Goal: Use online tool/utility: Utilize a website feature to perform a specific function

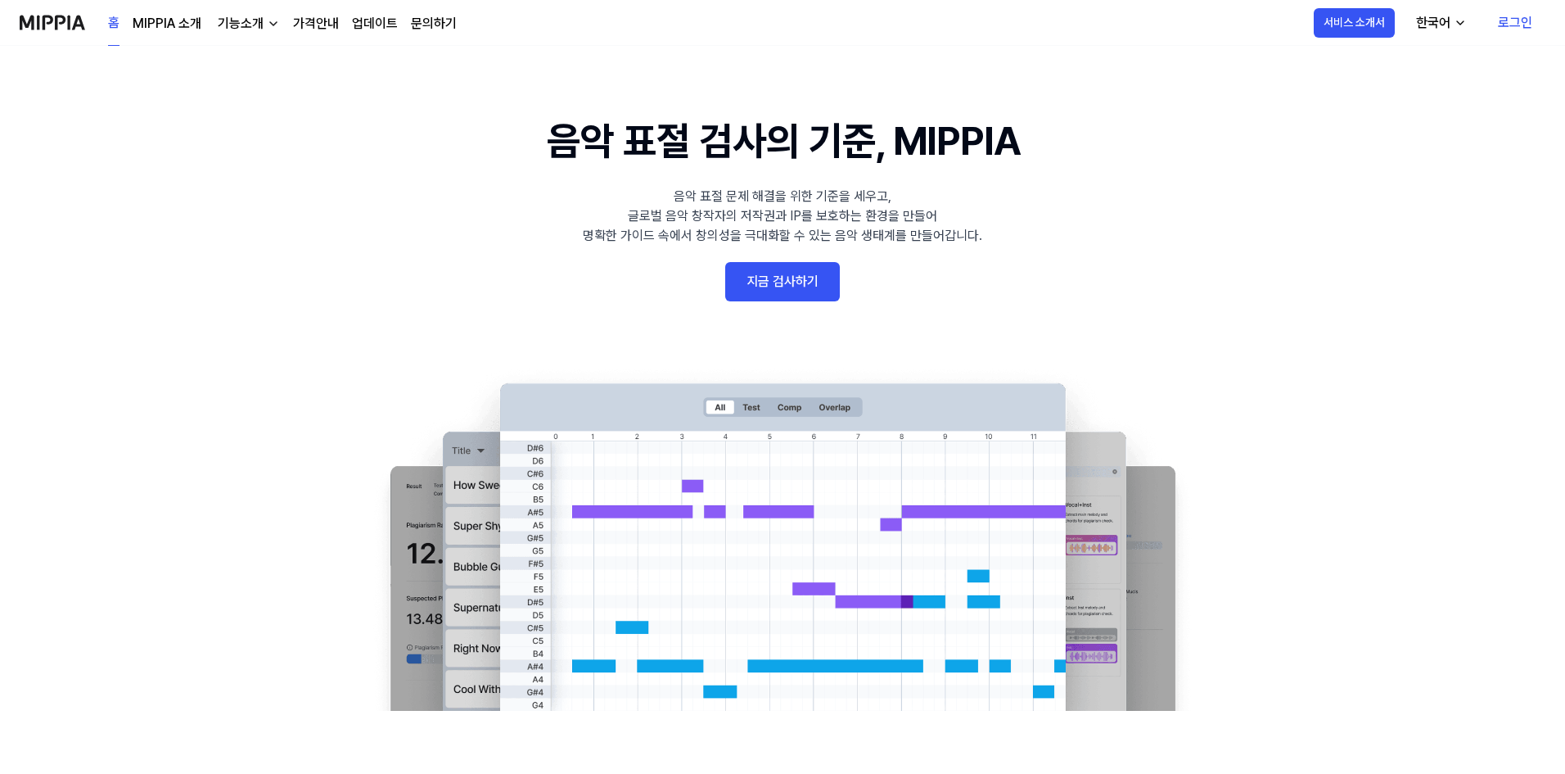
click at [800, 282] on link "지금 검사하기" at bounding box center [782, 281] width 115 height 39
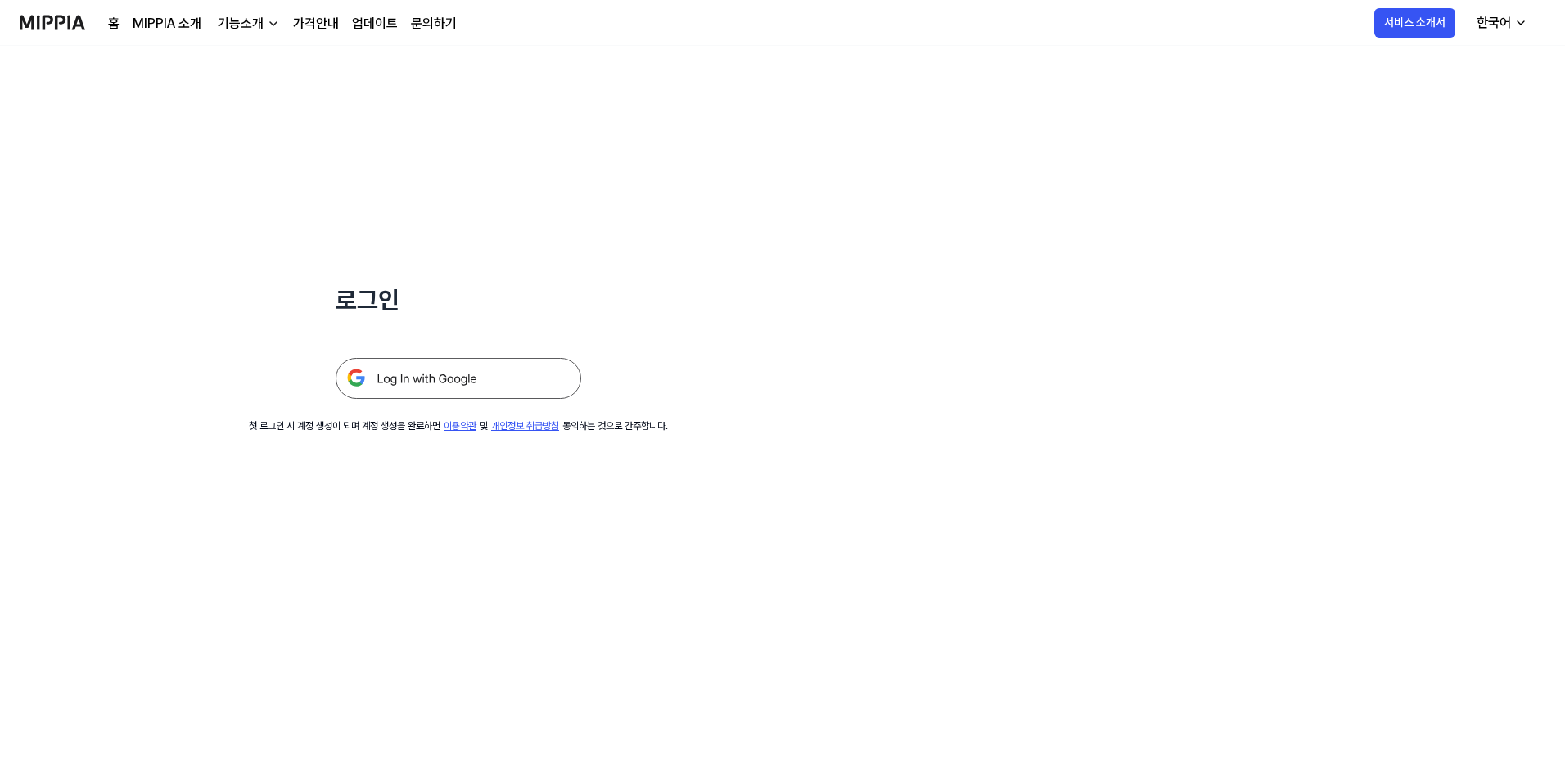
click at [535, 378] on img at bounding box center [459, 378] width 246 height 41
click at [675, 183] on div "로그인 첫 로그인 시 계정 생성이 되며 계정 생성을 완료하면 이용약관 및 개인정보 취급방침 동의하는 것으로 간주합니다." at bounding box center [458, 239] width 917 height 387
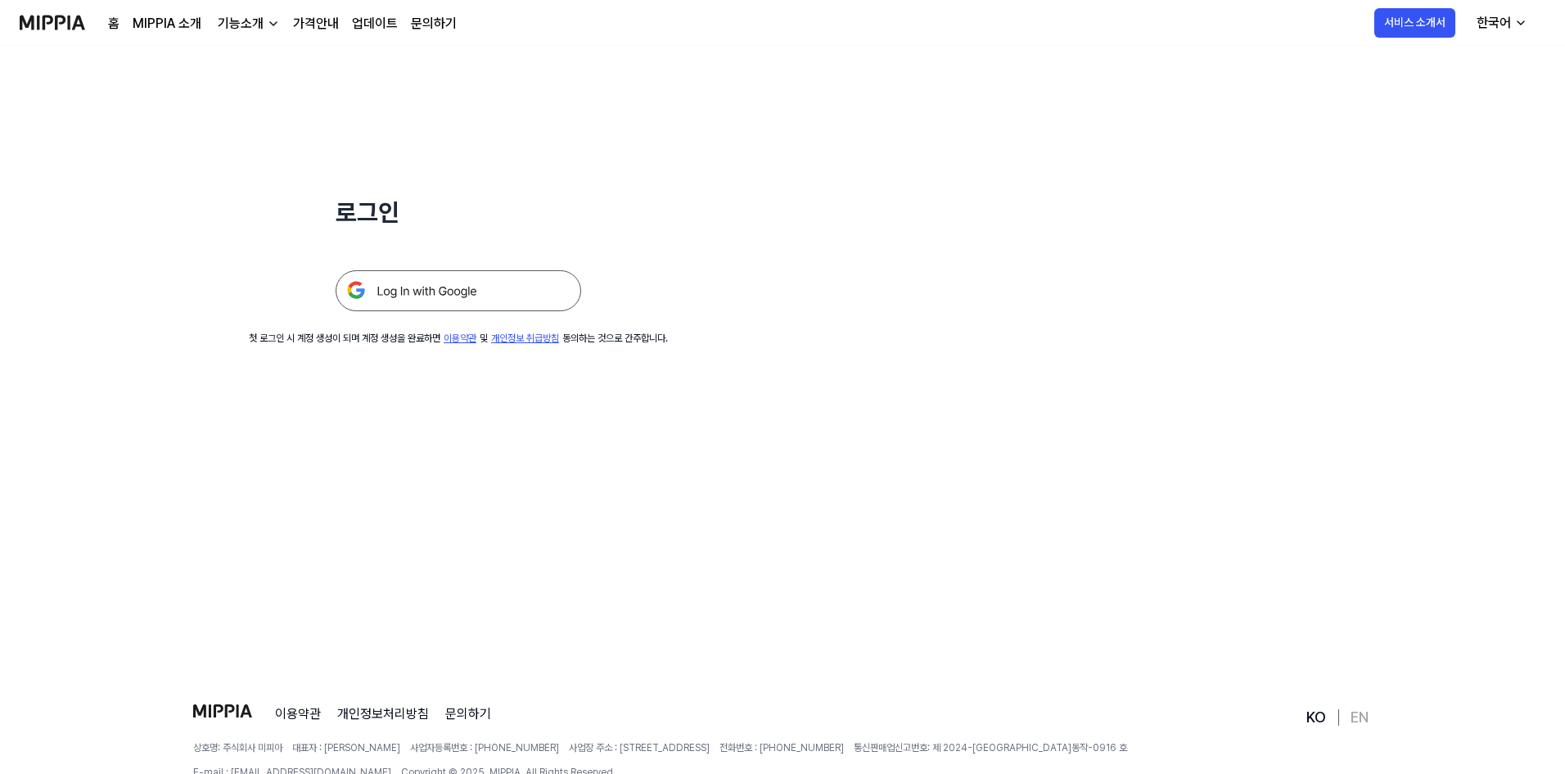
scroll to position [157, 0]
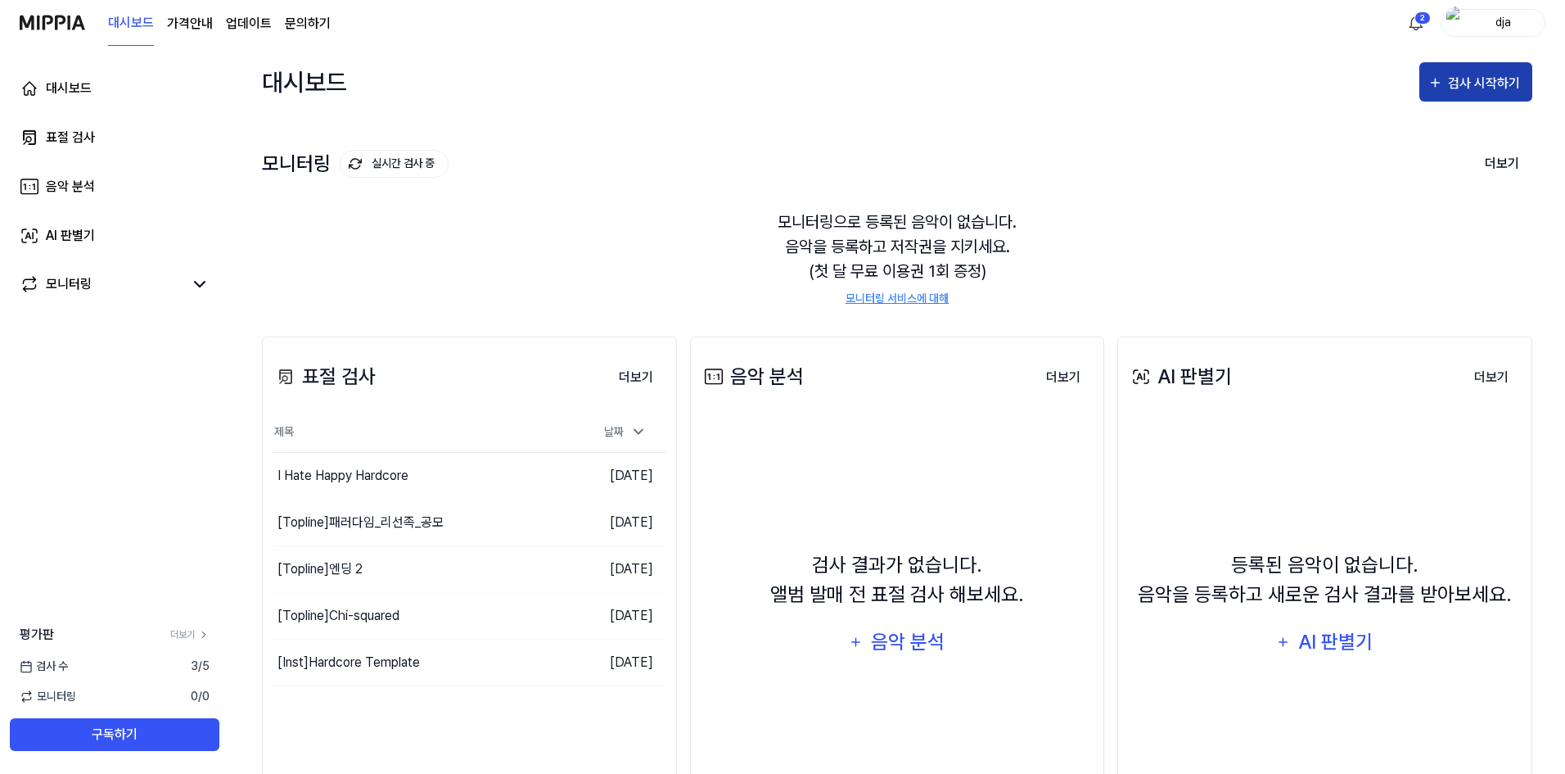
click at [1501, 92] on div "검사 시작하기" at bounding box center [1486, 83] width 76 height 21
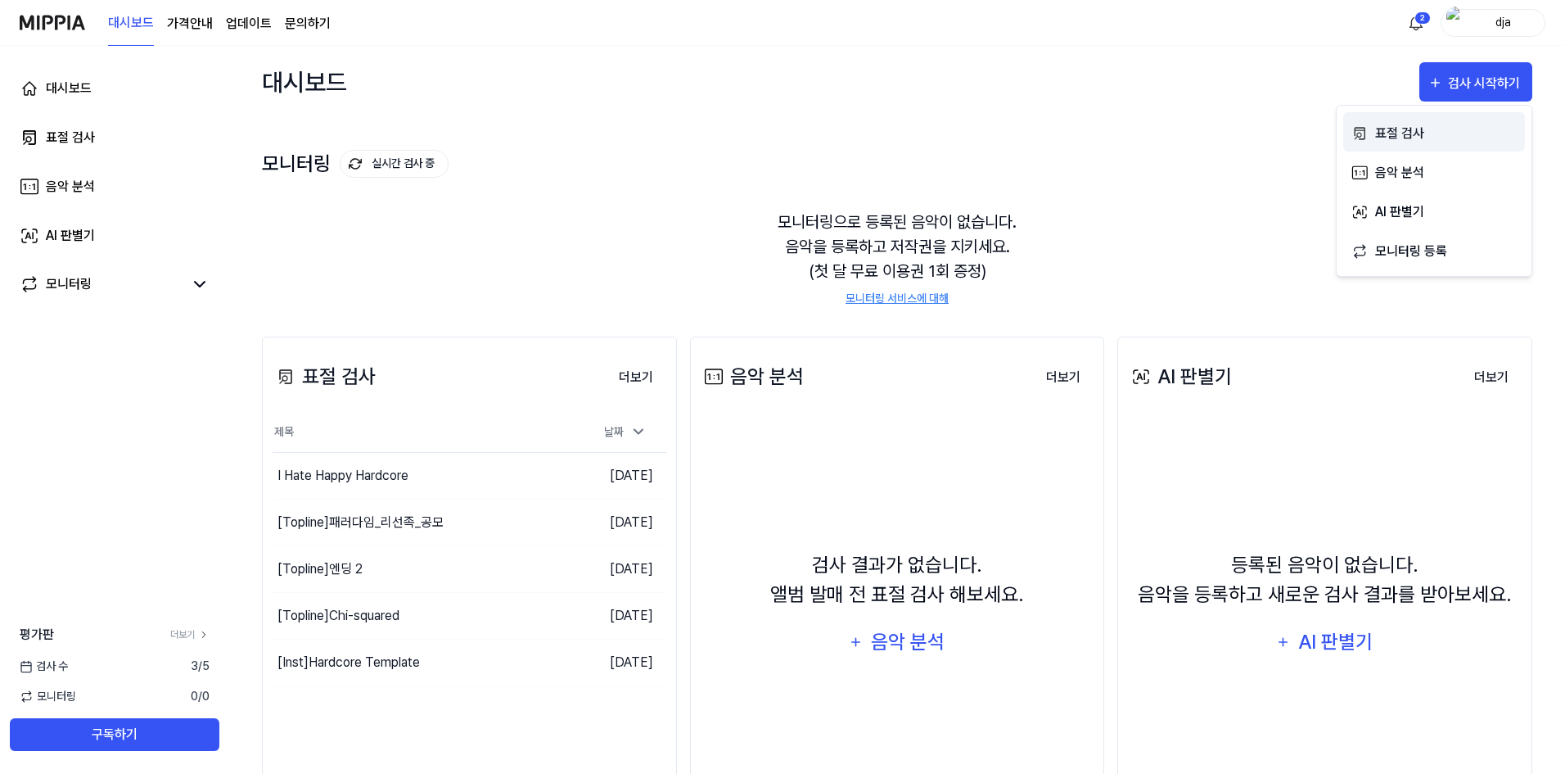
click at [1403, 137] on div "표절 검사" at bounding box center [1446, 133] width 142 height 21
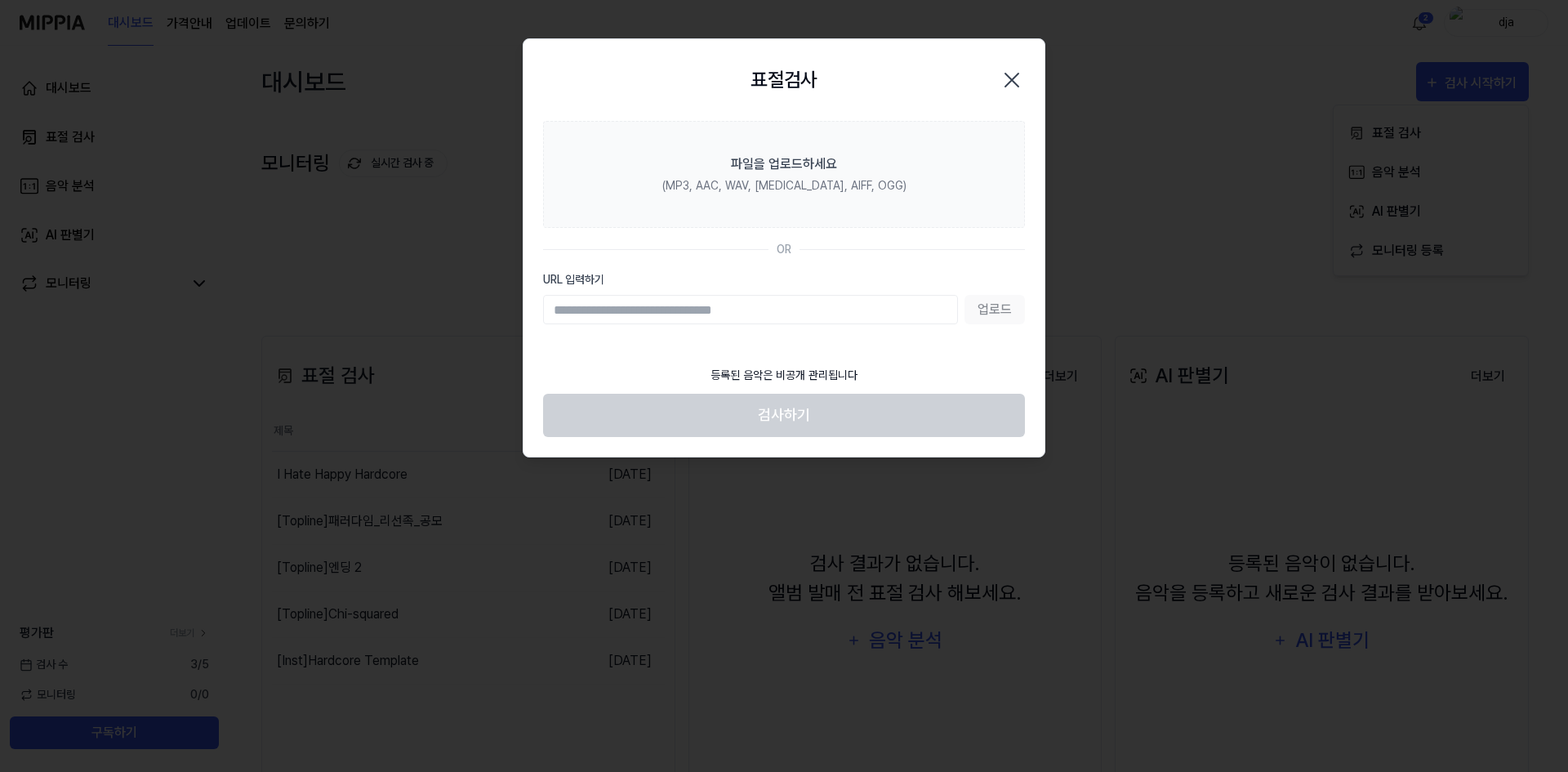
click at [943, 311] on input "URL 입력하기" at bounding box center [750, 309] width 415 height 29
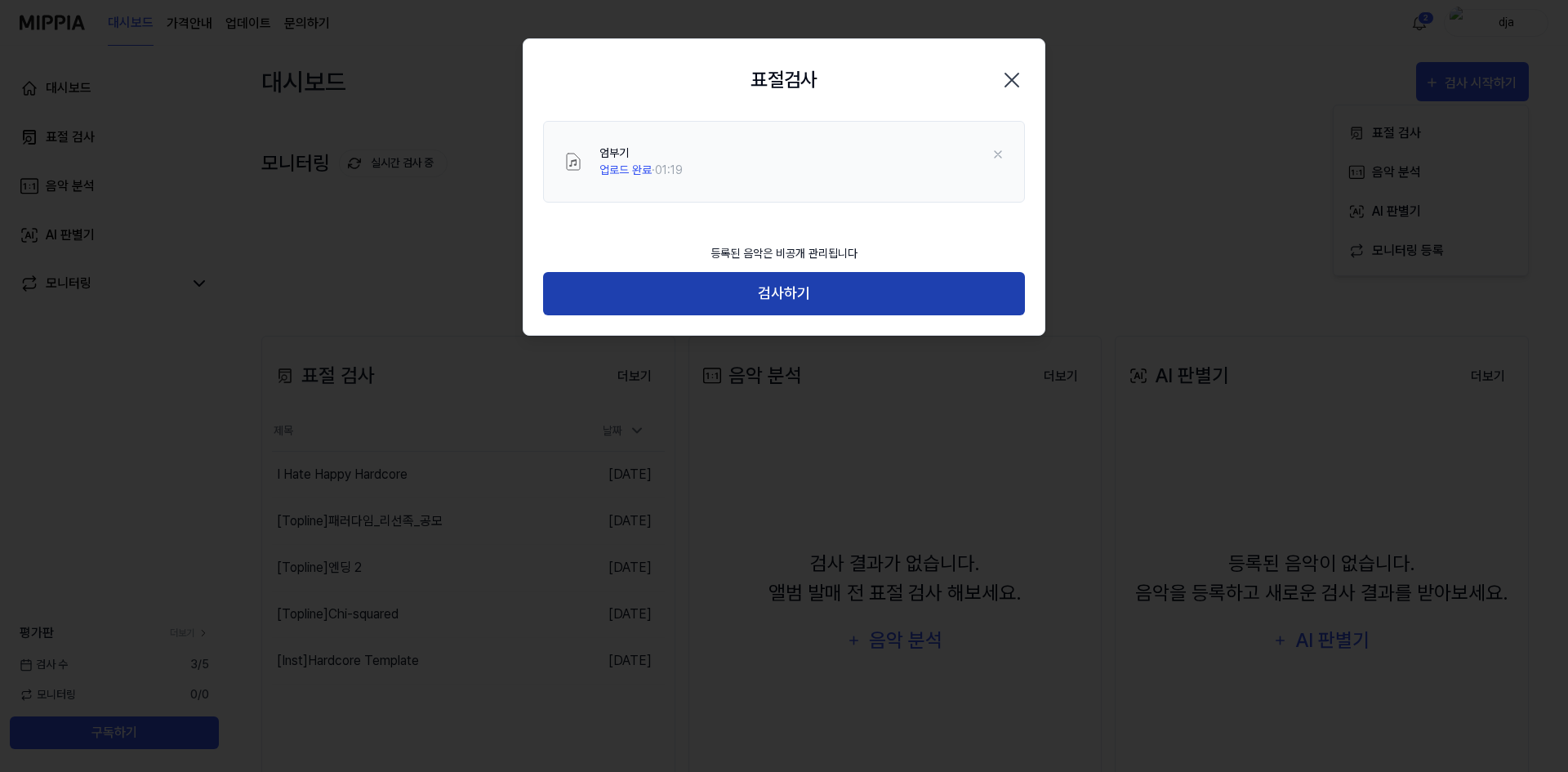
click at [897, 292] on button "검사하기" at bounding box center [783, 293] width 482 height 43
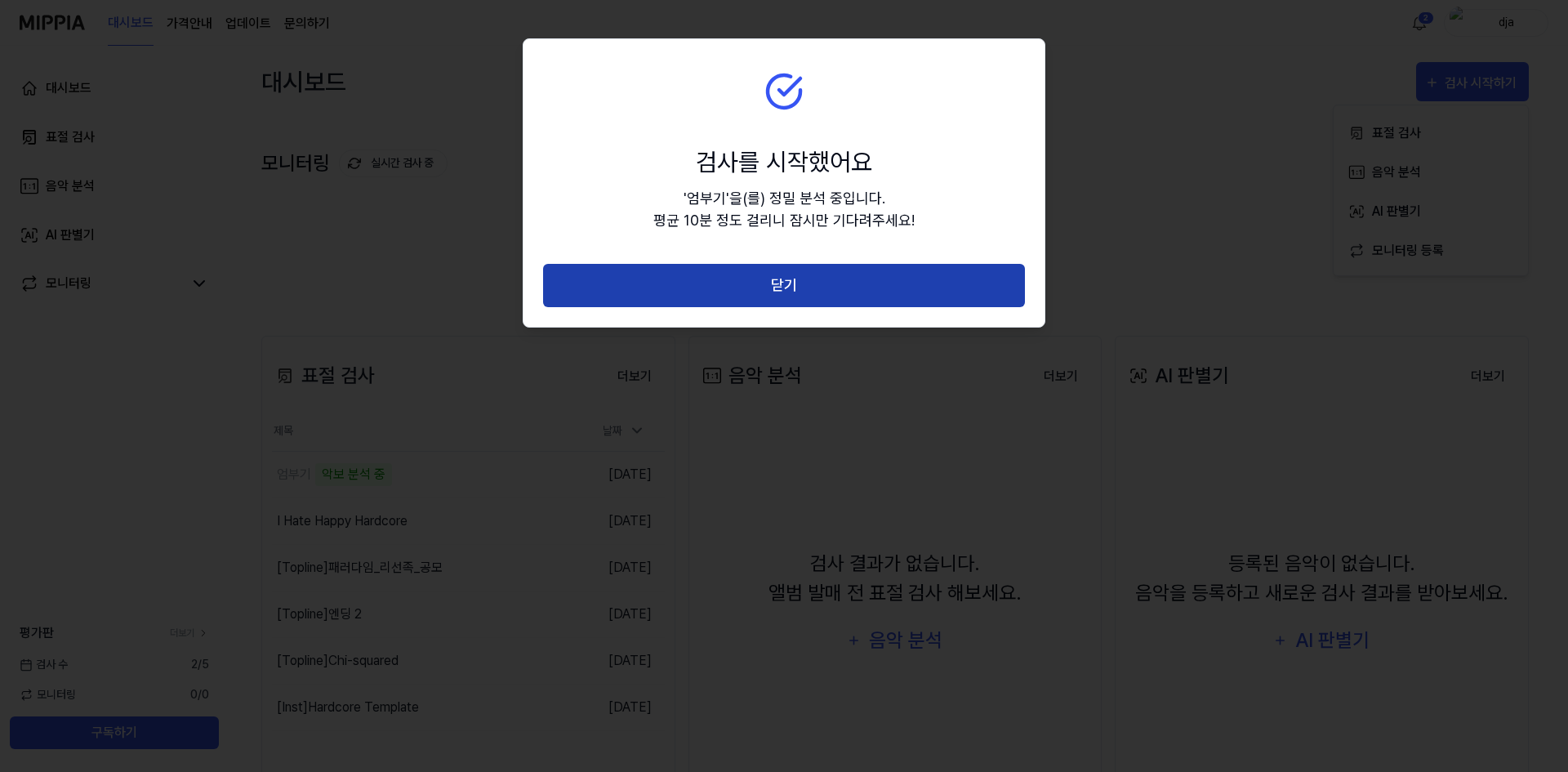
click at [652, 306] on button "닫기" at bounding box center [783, 284] width 482 height 43
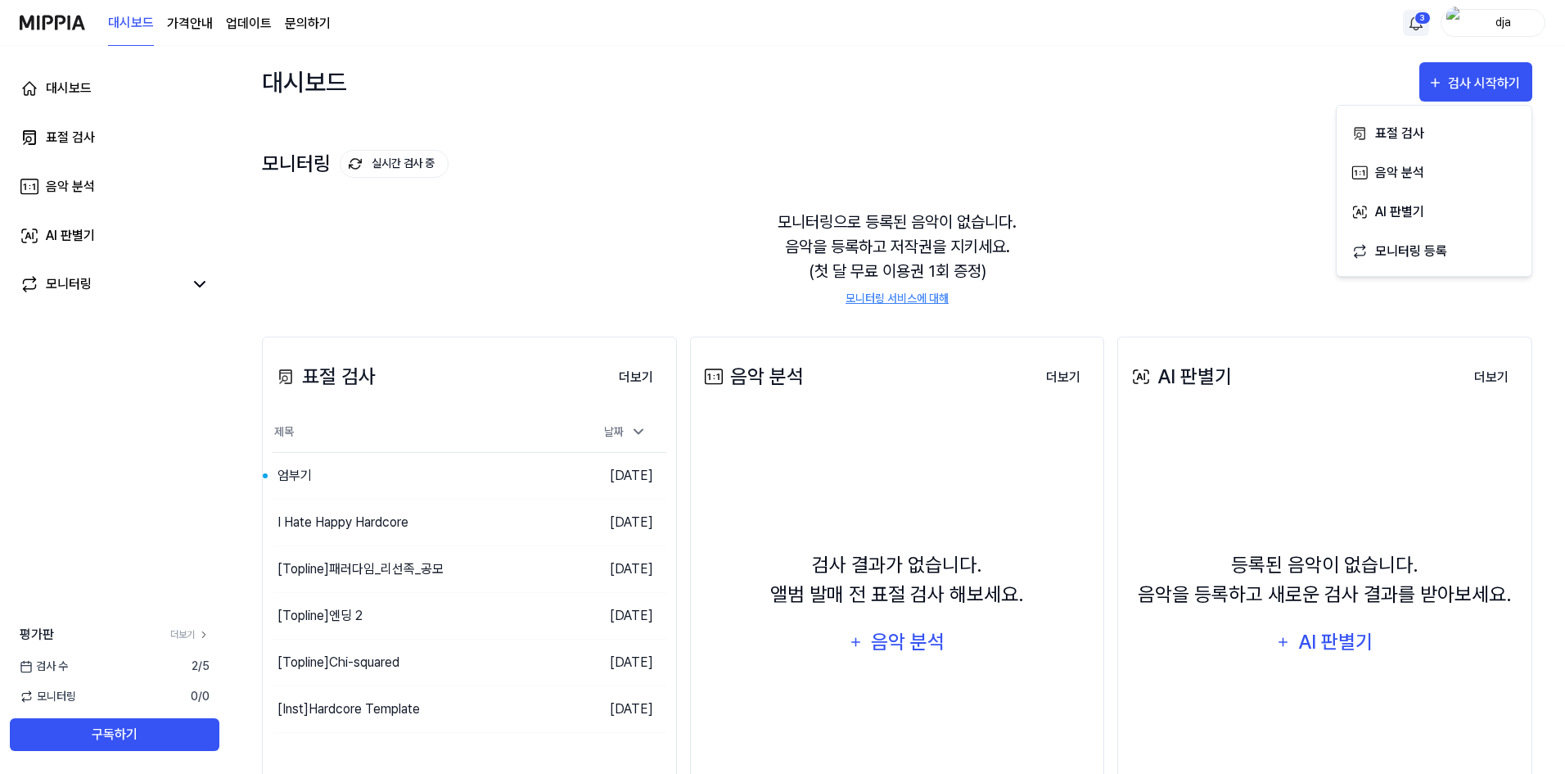
click at [1410, 25] on html "대시보드 가격안내 업데이트 문의하기 3 dja 대시보드 표절 검사 음악 분석 AI 판별기 모니터링 평가판 더보기 검사 [DATE] 모니터링 0…" at bounding box center [782, 387] width 1565 height 774
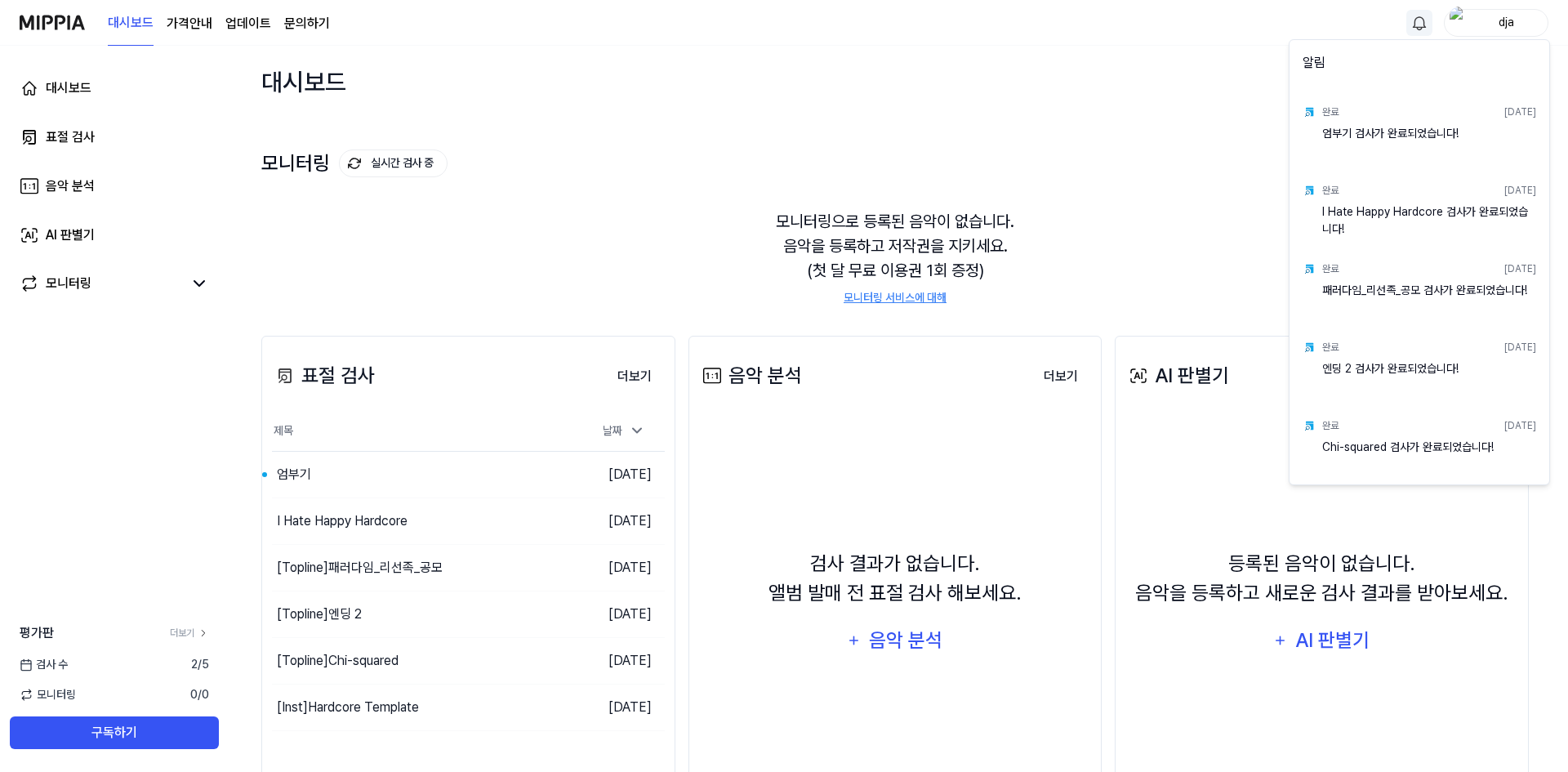
click at [1366, 127] on div "엄부기 검사가 완료되었습니다!" at bounding box center [1428, 141] width 213 height 33
click at [1339, 137] on div "엄부기 검사가 완료되었습니다!" at bounding box center [1428, 141] width 213 height 33
click at [300, 479] on html "대시보드 가격안내 업데이트 문의하기 dja 대시보드 표절 검사 음악 분석 AI 판별기 모니터링 평가판 더보기 검사 [DATE] 모니터링 0 /…" at bounding box center [784, 386] width 1568 height 772
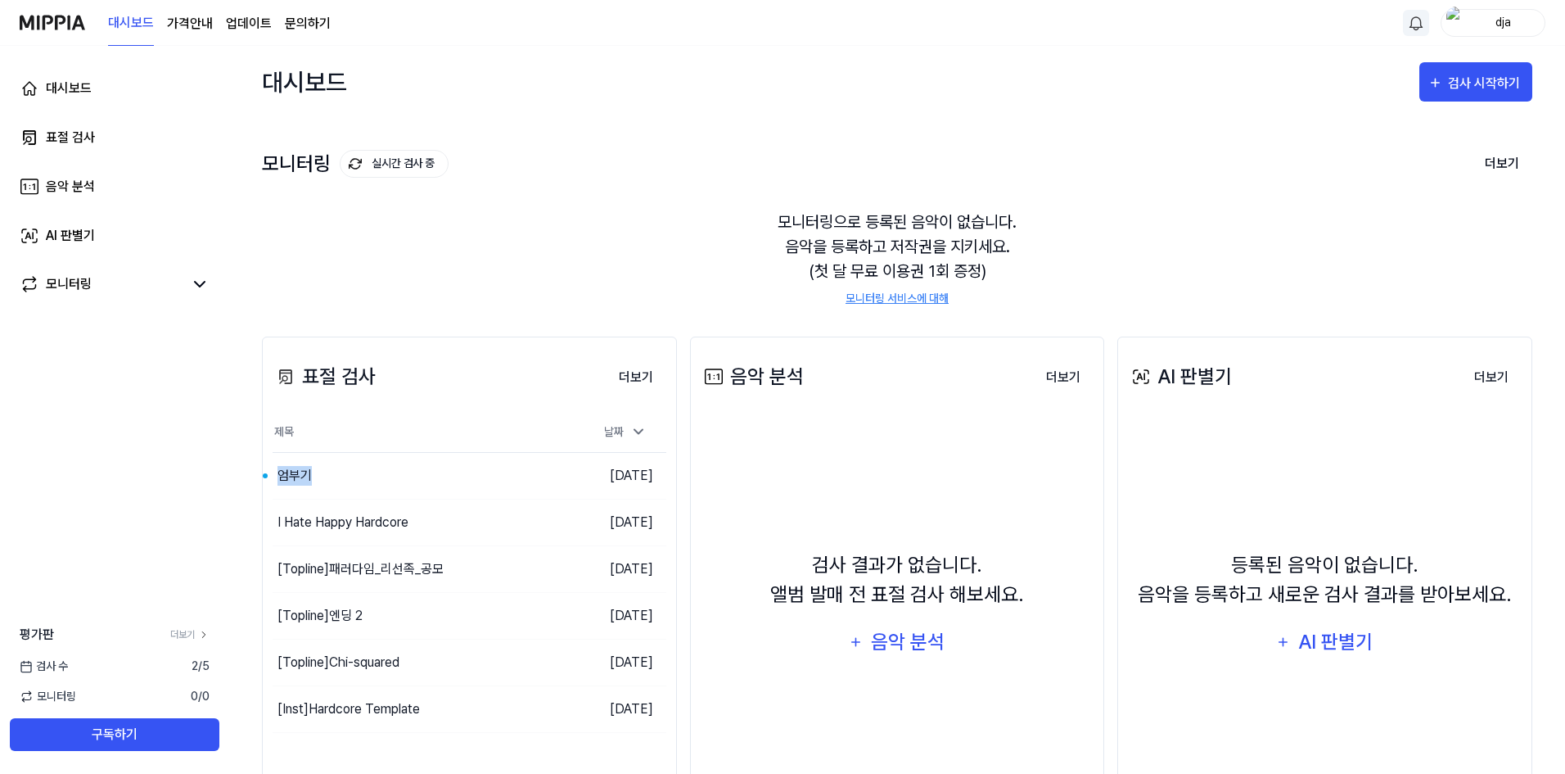
click at [301, 480] on div "엄부기" at bounding box center [295, 476] width 34 height 20
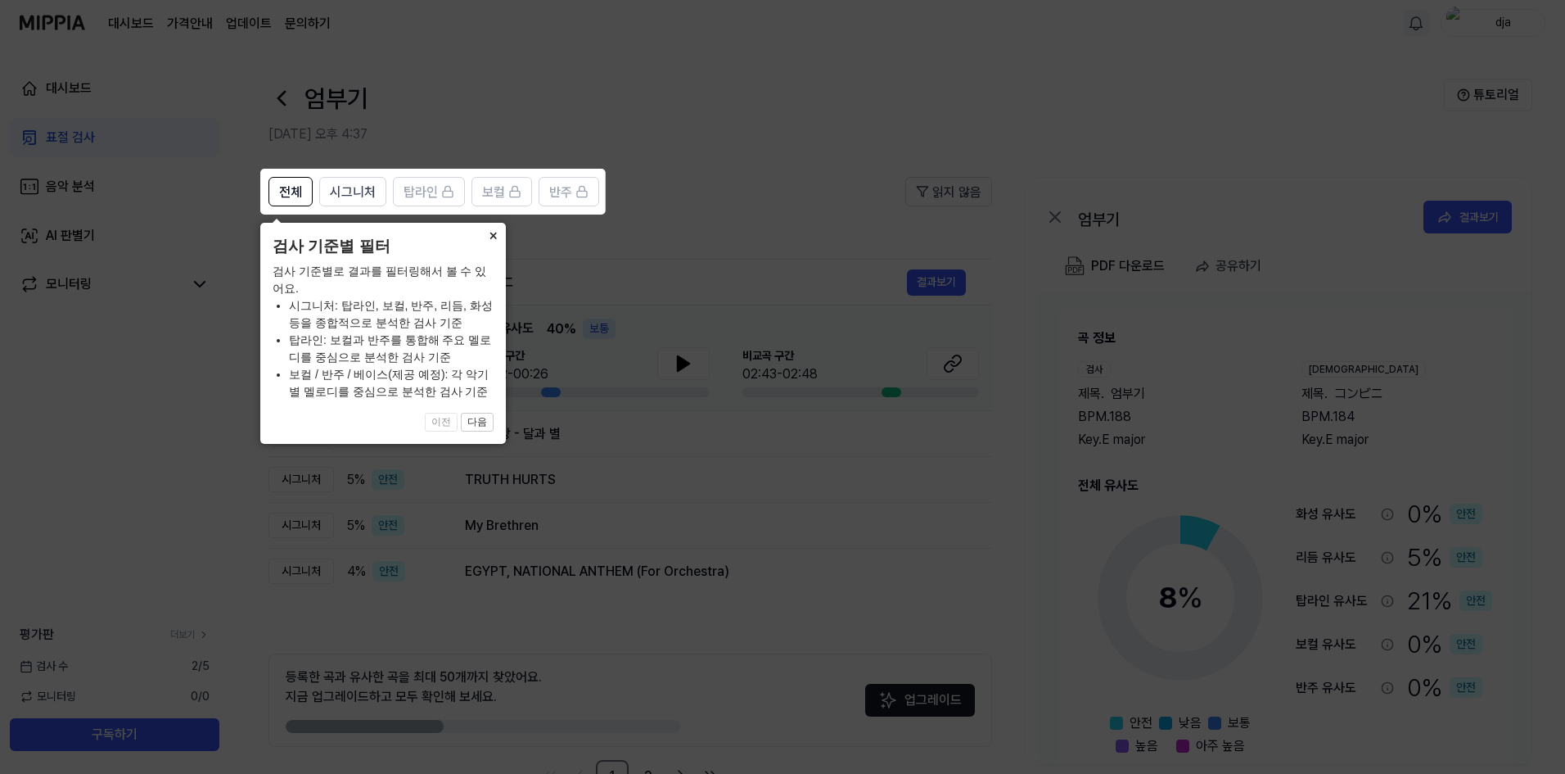
click at [496, 233] on button "×" at bounding box center [493, 234] width 26 height 23
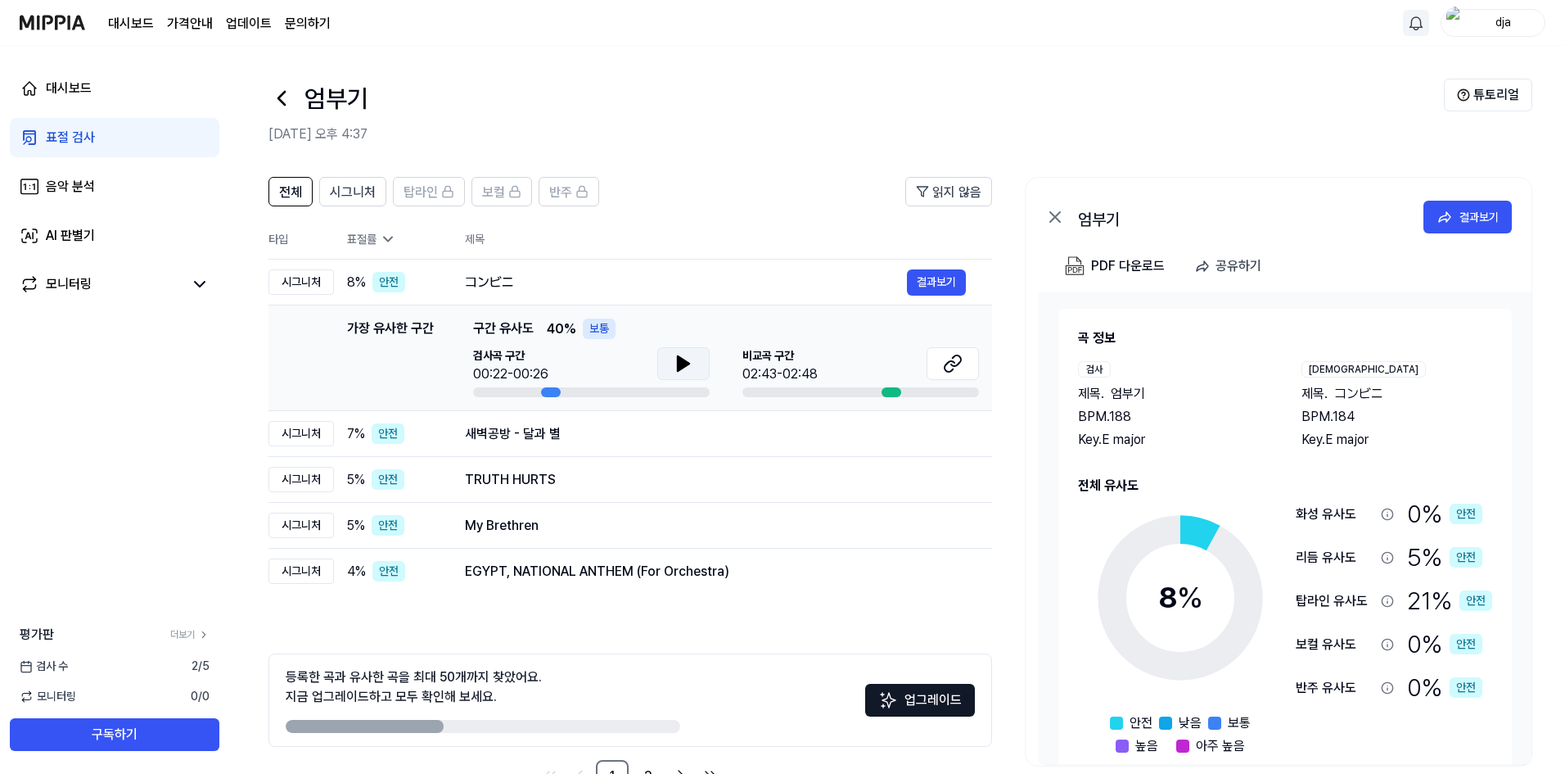
click at [698, 361] on button at bounding box center [683, 363] width 52 height 33
click at [946, 368] on icon at bounding box center [953, 364] width 20 height 20
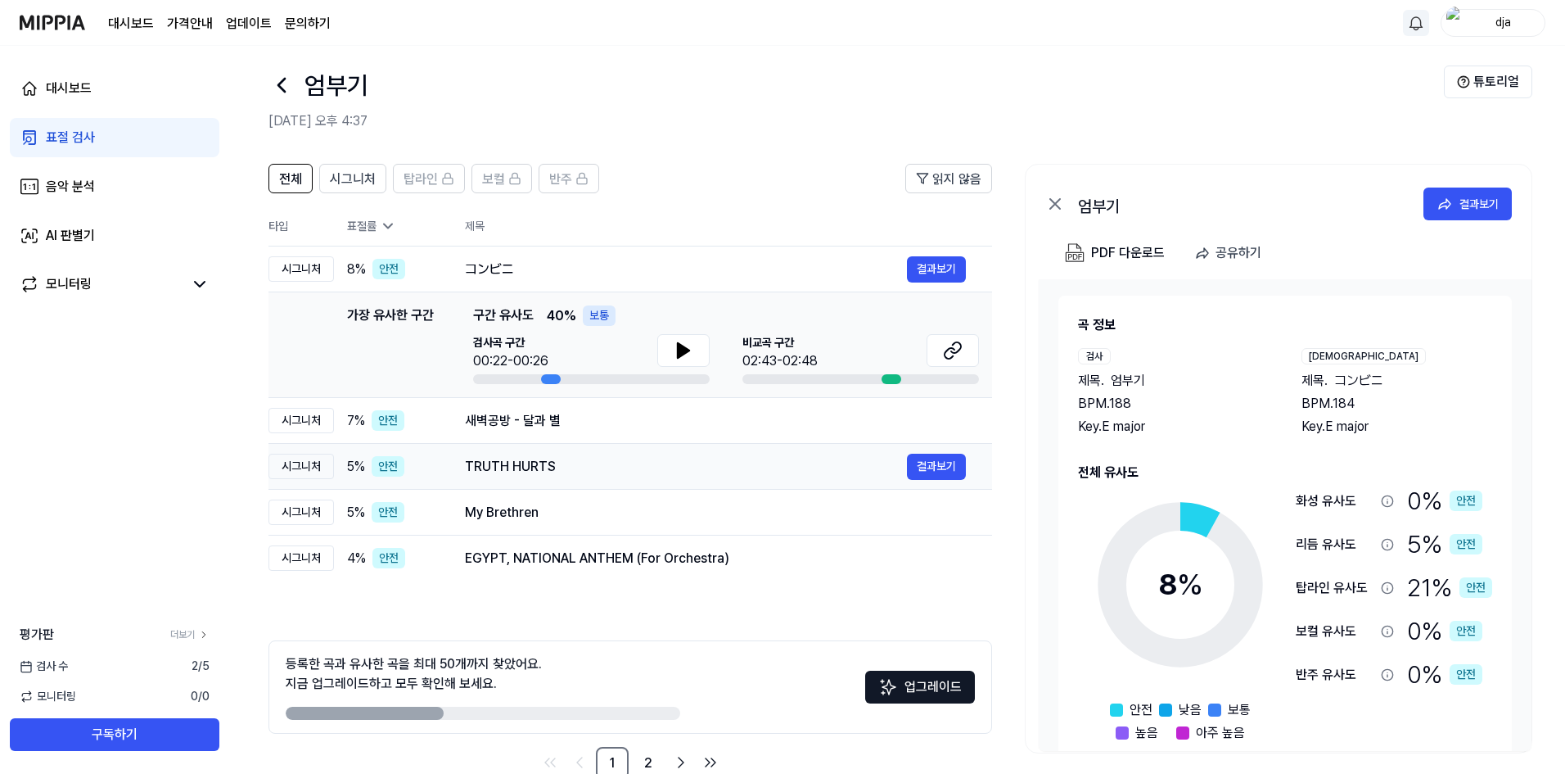
scroll to position [52, 0]
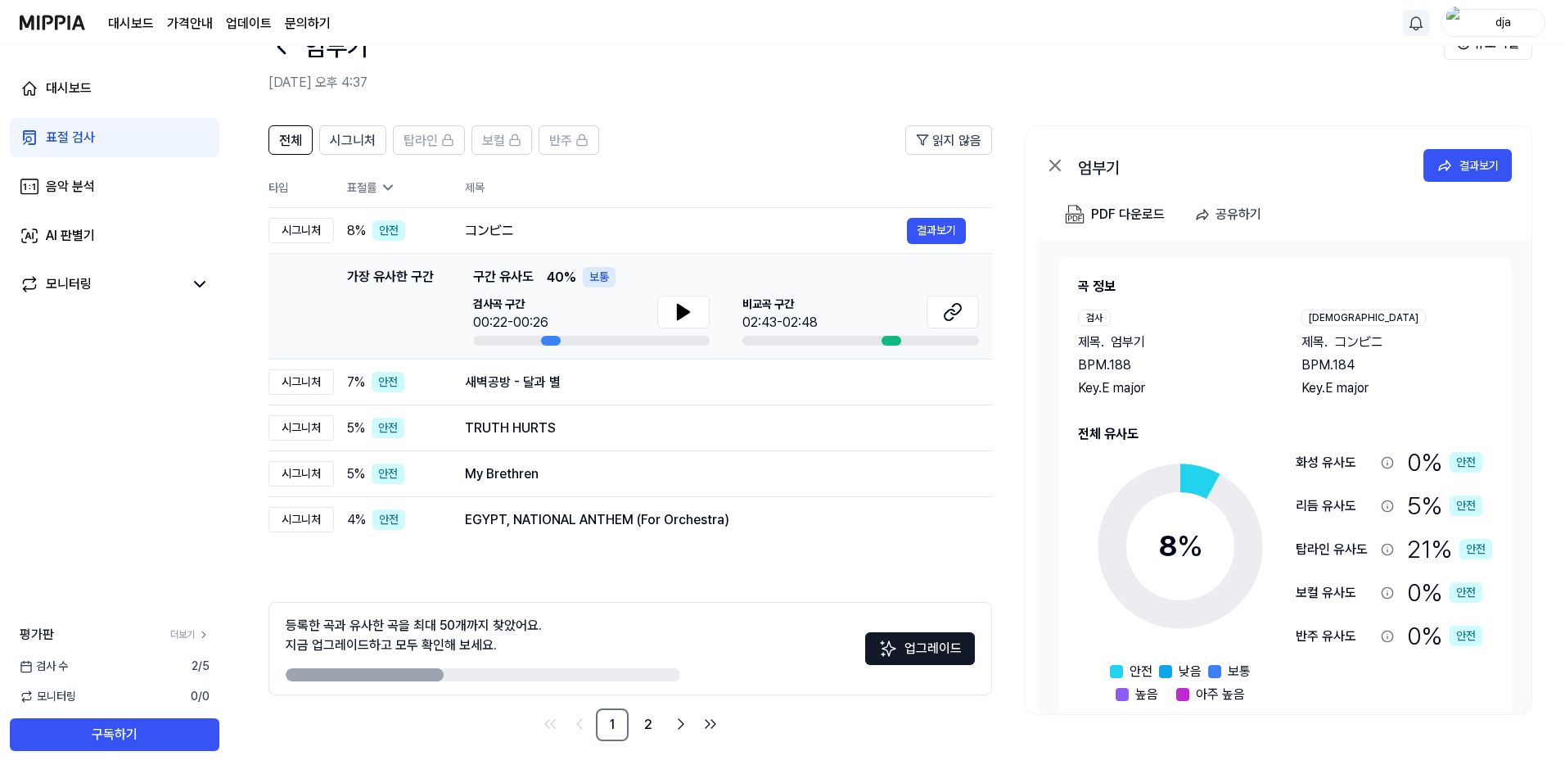
click at [1427, 546] on div "21 % 안전" at bounding box center [1449, 548] width 85 height 37
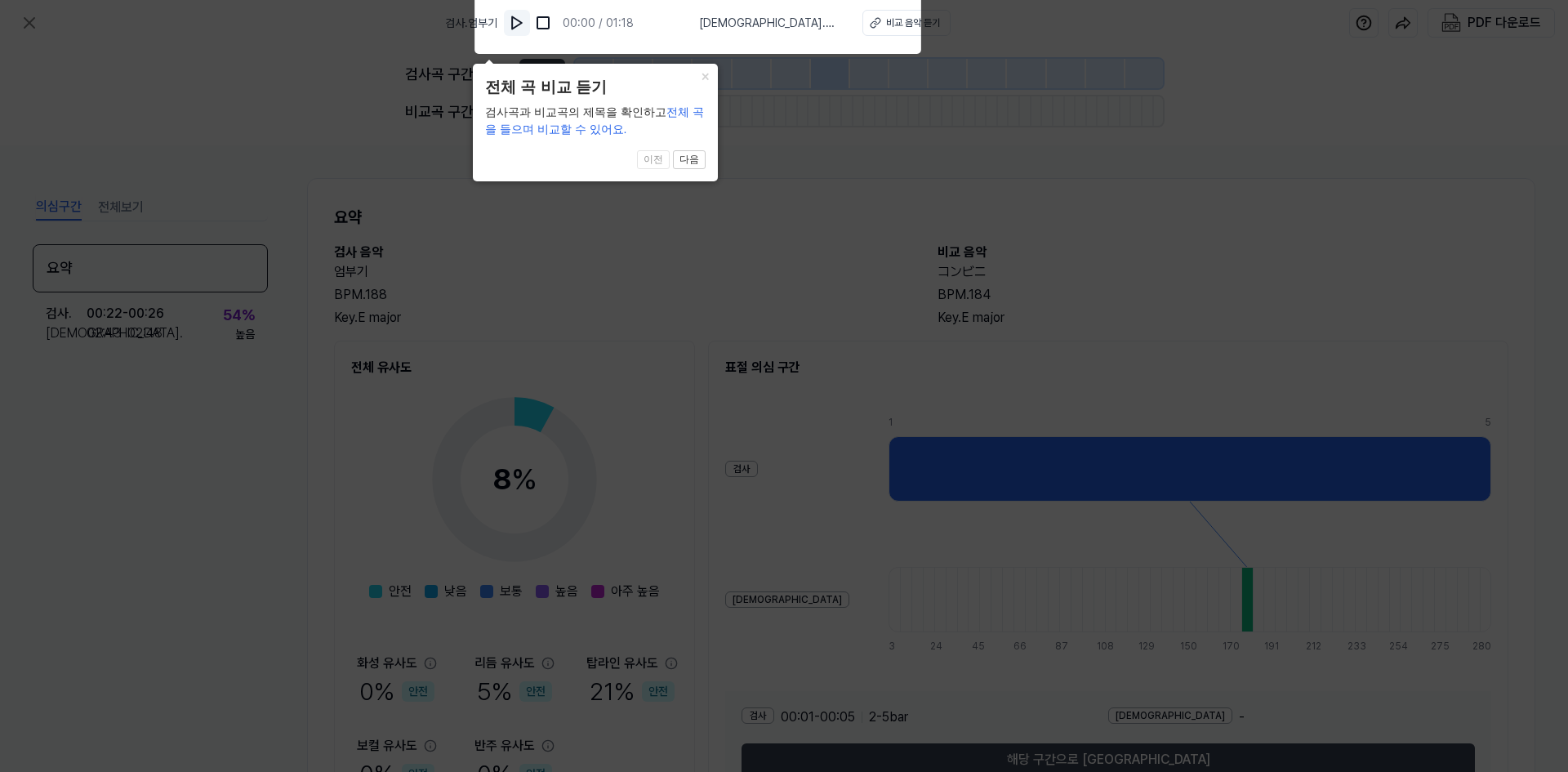
click at [525, 25] on img at bounding box center [517, 23] width 16 height 16
click at [526, 27] on img at bounding box center [518, 23] width 16 height 16
click at [695, 151] on button "다음" at bounding box center [689, 161] width 33 height 20
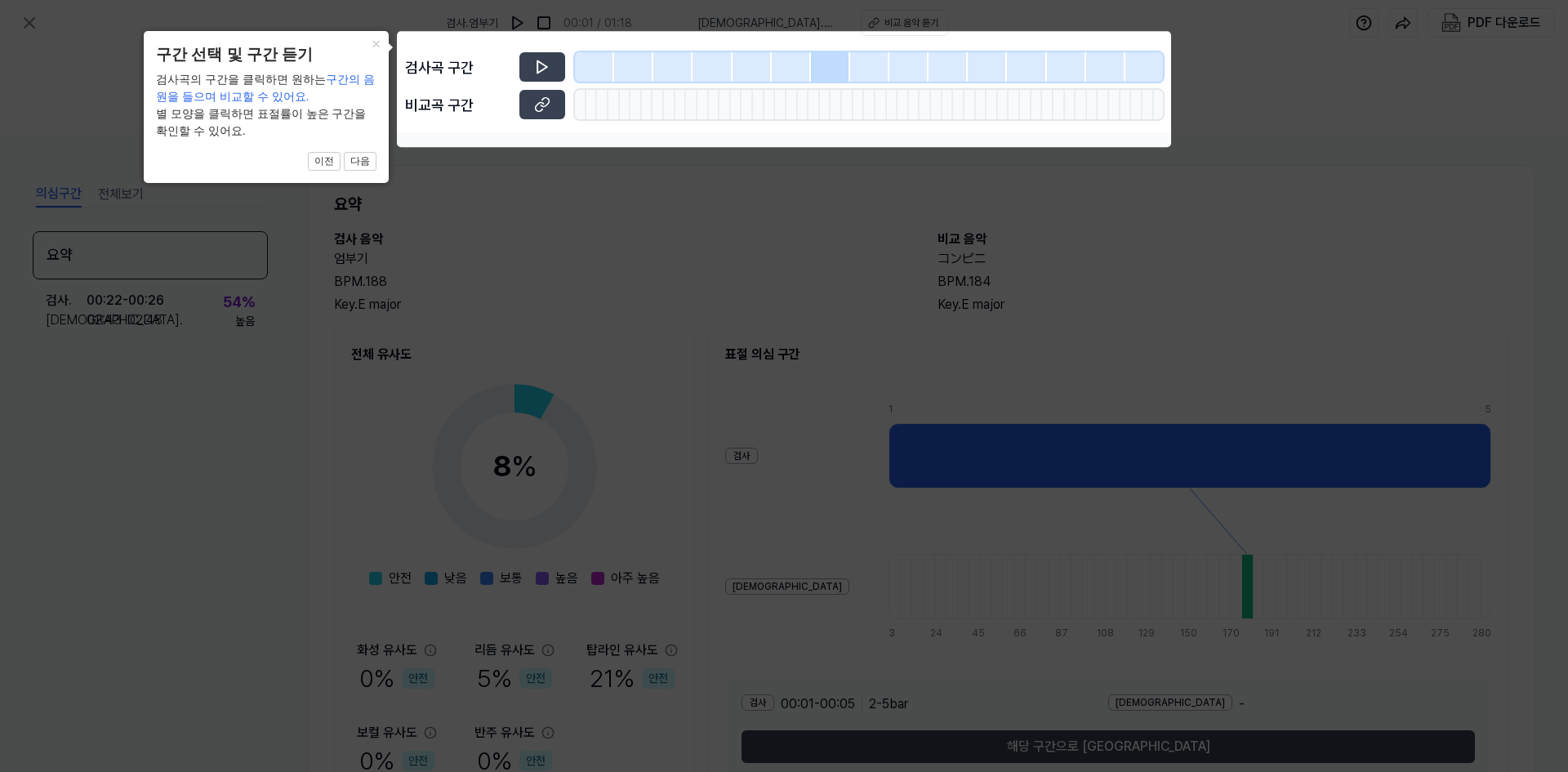
click at [642, 236] on icon at bounding box center [784, 386] width 1568 height 772
